Goal: Ask a question: Seek information or help from site administrators or community

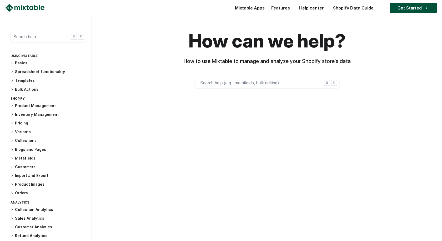
click at [221, 81] on button "Search help (e.g., metafields, bulk editing) ⌘ K" at bounding box center [267, 83] width 145 height 11
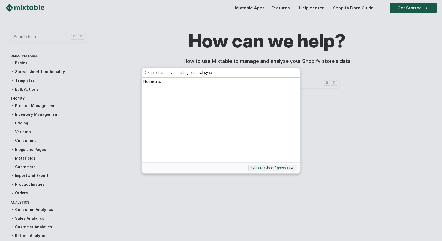
click button "submit" at bounding box center [0, 0] width 0 height 0
click at [212, 46] on div "products never loading on initial sync No results Click to Close / press ESC" at bounding box center [221, 120] width 442 height 241
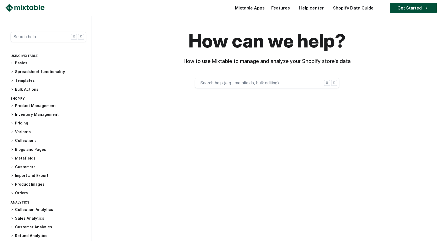
click at [36, 36] on button "Search help ⌘ K" at bounding box center [49, 37] width 76 height 11
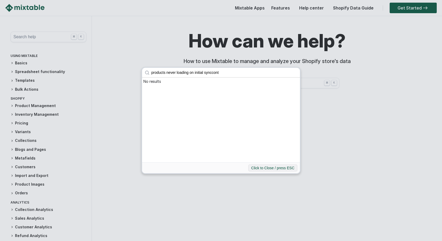
click at [34, 36] on div "products never loading on initial synccont No results Click to Close / press ESC" at bounding box center [221, 120] width 442 height 241
click at [163, 71] on input "products never loading on initial synccont" at bounding box center [224, 72] width 151 height 9
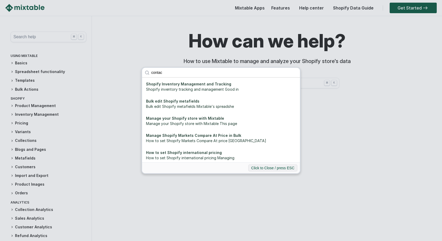
type input "contact"
